Goal: Task Accomplishment & Management: Manage account settings

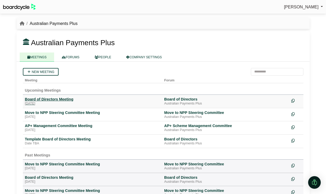
click at [62, 100] on div "Board of Directors Meeting" at bounding box center [92, 99] width 135 height 5
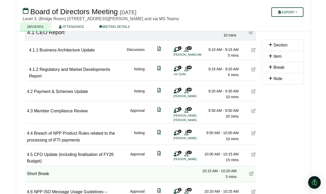
scroll to position [427, 0]
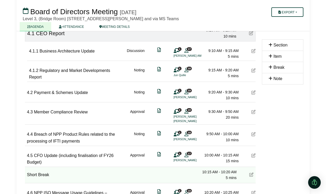
click at [255, 53] on icon at bounding box center [253, 51] width 4 height 4
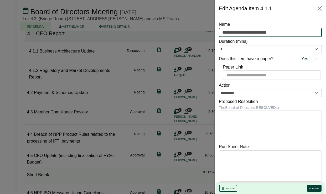
drag, startPoint x: 276, startPoint y: 33, endPoint x: 195, endPoint y: 32, distance: 80.9
type input "*"
type input "**********"
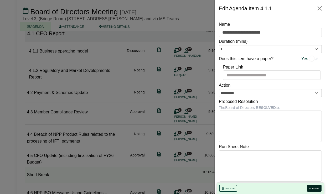
click at [309, 189] on icon "button" at bounding box center [310, 188] width 2 height 3
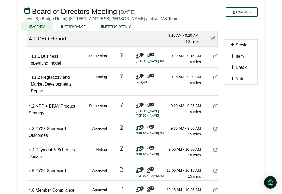
scroll to position [477, 0]
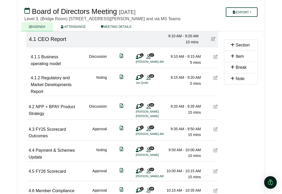
click at [215, 59] on icon at bounding box center [215, 57] width 4 height 4
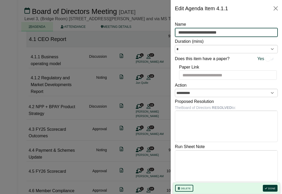
drag, startPoint x: 233, startPoint y: 32, endPoint x: 164, endPoint y: 30, distance: 69.1
paste input "text"
type input "**********"
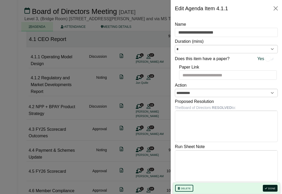
click at [268, 190] on button "Done" at bounding box center [270, 188] width 15 height 7
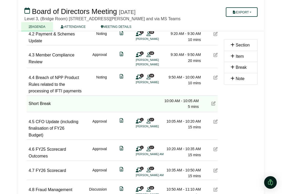
scroll to position [549, 0]
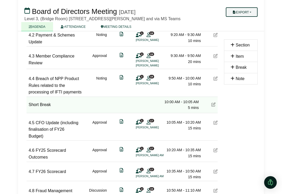
click at [251, 13] on button "Export" at bounding box center [242, 11] width 32 height 9
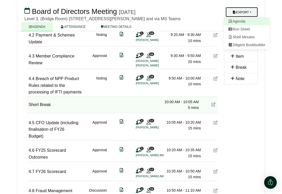
click at [247, 22] on link "Agenda" at bounding box center [247, 21] width 46 height 8
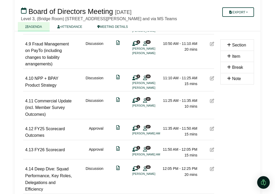
scroll to position [734, 0]
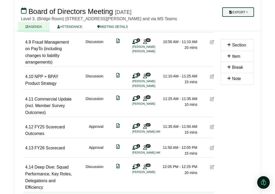
click at [234, 12] on button "Export" at bounding box center [238, 11] width 32 height 9
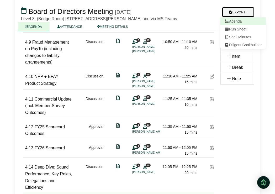
click at [239, 22] on link "Agenda" at bounding box center [244, 21] width 46 height 8
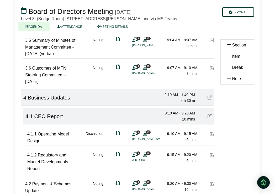
scroll to position [405, 0]
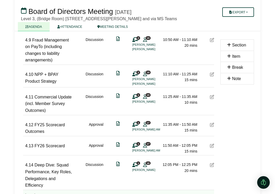
scroll to position [737, 0]
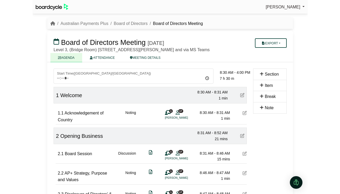
scroll to position [737, 0]
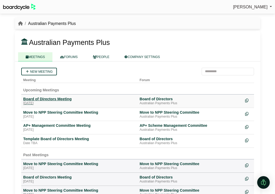
click at [51, 98] on div "Board of Directors Meeting" at bounding box center [79, 99] width 112 height 5
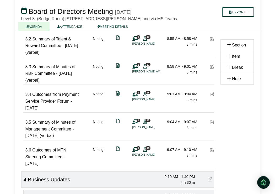
scroll to position [320, 0]
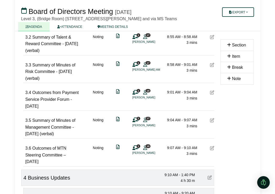
click at [212, 122] on icon at bounding box center [212, 120] width 4 height 4
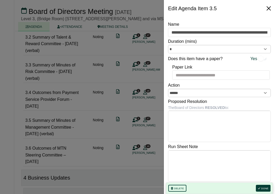
click at [267, 5] on button "Close" at bounding box center [269, 8] width 8 height 8
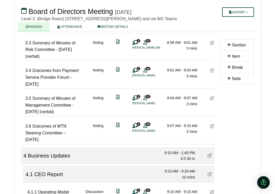
scroll to position [0, 0]
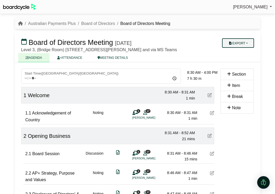
click at [239, 43] on button "Export" at bounding box center [238, 42] width 32 height 9
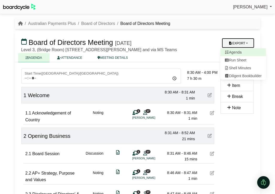
click at [239, 53] on link "Agenda" at bounding box center [244, 52] width 46 height 8
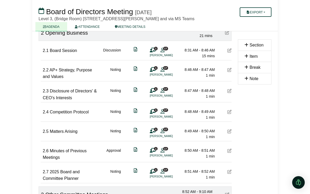
scroll to position [125, 0]
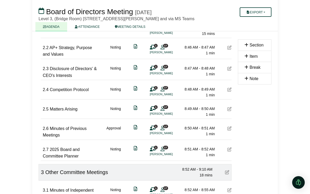
drag, startPoint x: 309, startPoint y: 83, endPoint x: 284, endPoint y: 89, distance: 25.3
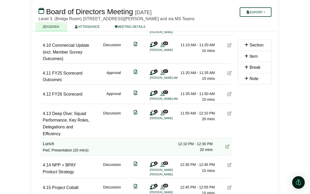
scroll to position [766, 0]
